Goal: Task Accomplishment & Management: Manage account settings

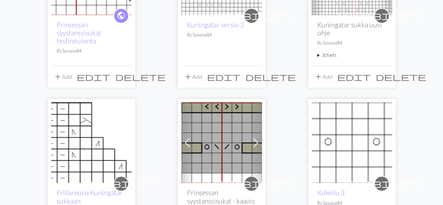
scroll to position [70, 0]
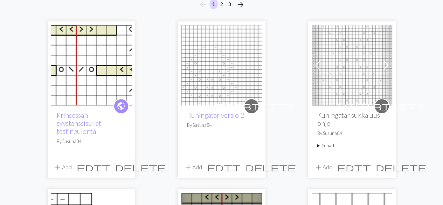
click at [109, 165] on span "edit" at bounding box center [94, 167] width 34 height 10
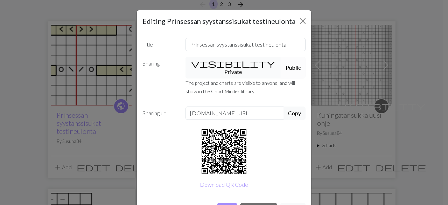
click at [223, 61] on button "visibility Private" at bounding box center [234, 68] width 96 height 22
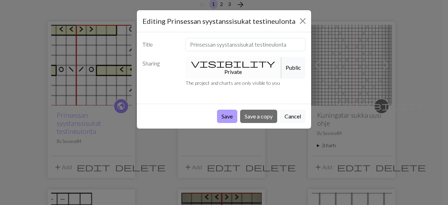
click at [231, 110] on button "Save" at bounding box center [227, 116] width 20 height 13
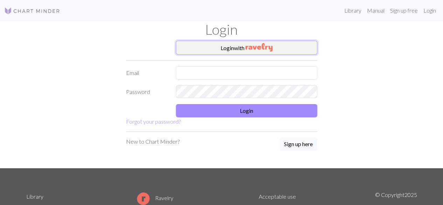
click at [213, 47] on button "Login with" at bounding box center [246, 48] width 141 height 14
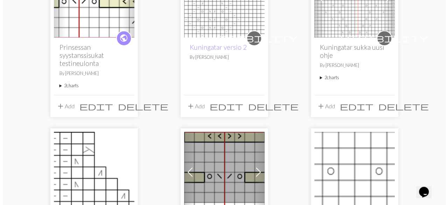
scroll to position [140, 0]
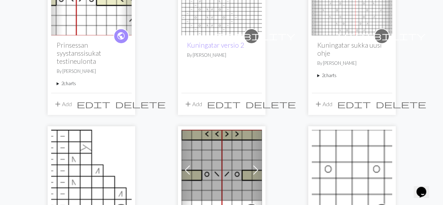
click at [110, 105] on span "edit" at bounding box center [94, 104] width 34 height 10
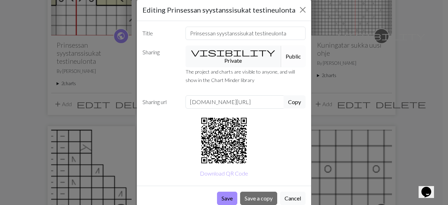
scroll to position [18, 0]
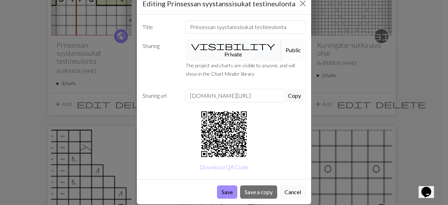
click at [224, 46] on button "visibility Private" at bounding box center [234, 50] width 96 height 22
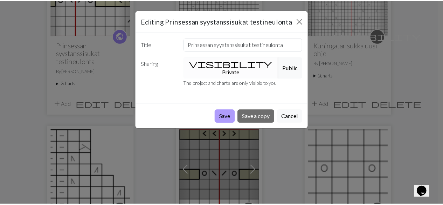
scroll to position [0, 0]
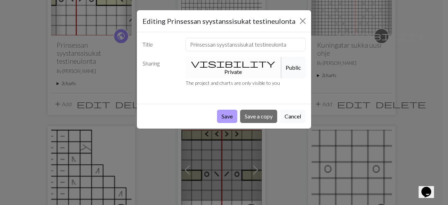
click at [228, 110] on button "Save" at bounding box center [227, 116] width 20 height 13
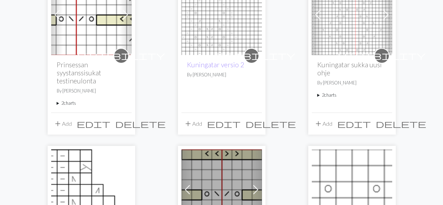
scroll to position [105, 0]
